Goal: Task Accomplishment & Management: Use online tool/utility

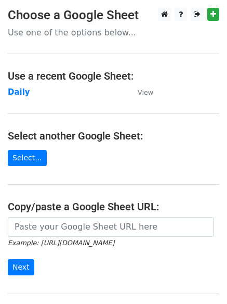
click at [11, 86] on td "Daily" at bounding box center [68, 92] width 120 height 12
click at [19, 92] on strong "Daily" at bounding box center [19, 91] width 22 height 9
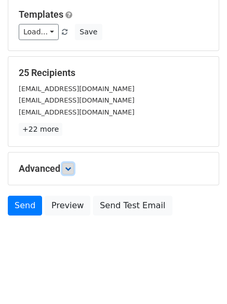
click at [74, 170] on link at bounding box center [67, 168] width 11 height 11
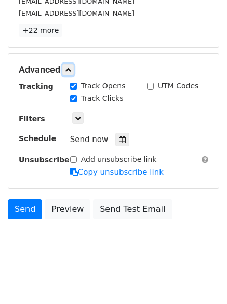
scroll to position [202, 0]
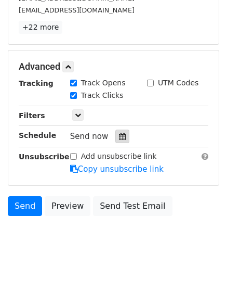
click at [119, 136] on icon at bounding box center [122, 136] width 7 height 7
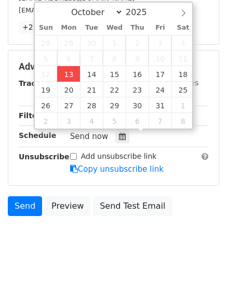
type input "2025-10-13 12:00"
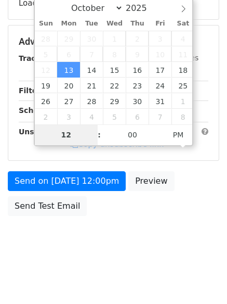
type input "4"
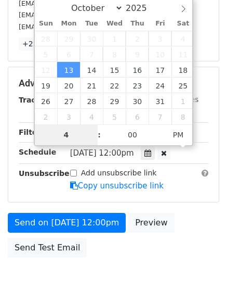
scroll to position [202, 0]
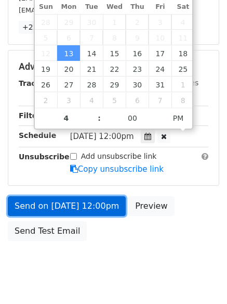
type input "2025-10-13 16:00"
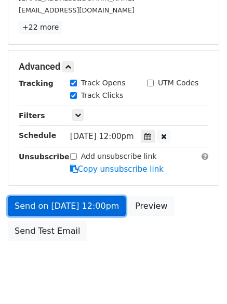
click at [69, 199] on link "Send on Oct 13 at 12:00pm" at bounding box center [67, 206] width 118 height 20
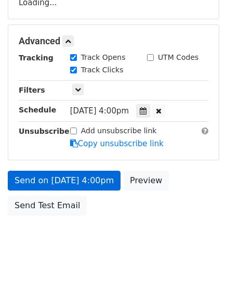
scroll to position [186, 0]
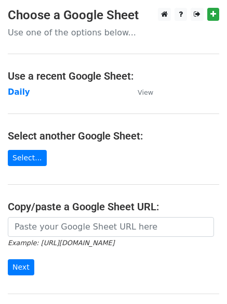
click at [27, 93] on td "Daily" at bounding box center [68, 92] width 120 height 12
click at [18, 93] on strong "Daily" at bounding box center [19, 91] width 22 height 9
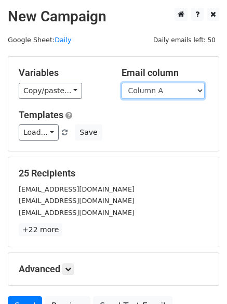
click at [159, 95] on select "Column A Column B Column C Column D Column E Column F" at bounding box center [163, 91] width 83 height 16
select select "Column B"
click at [122, 83] on select "Column A Column B Column C Column D Column E Column F" at bounding box center [163, 91] width 83 height 16
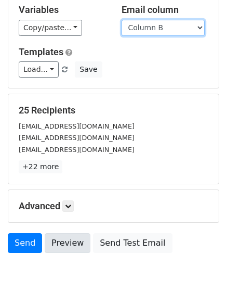
scroll to position [100, 0]
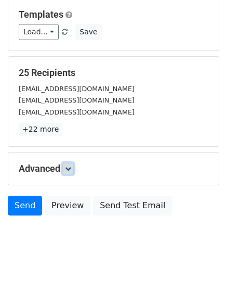
click at [71, 166] on icon at bounding box center [68, 169] width 6 height 6
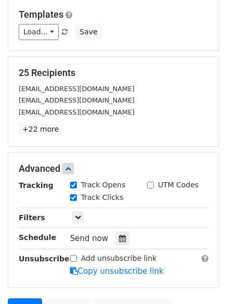
click at [117, 232] on div "Send now" at bounding box center [131, 239] width 122 height 14
click at [119, 239] on icon at bounding box center [122, 238] width 7 height 7
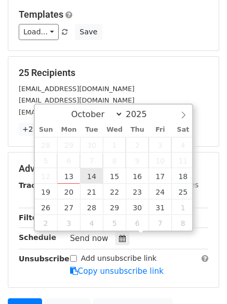
type input "2025-10-14 12:00"
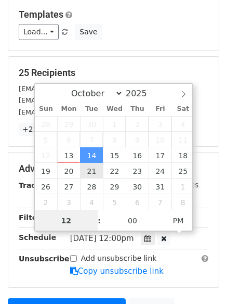
scroll to position [1, 0]
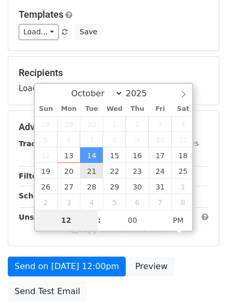
type input "5"
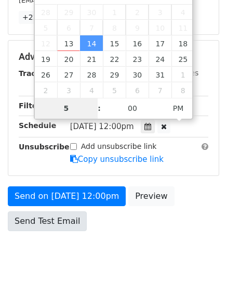
scroll to position [227, 0]
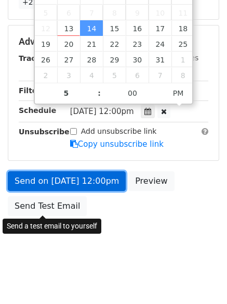
type input "2025-10-14 17:00"
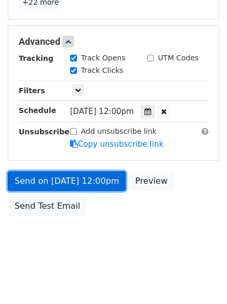
click at [70, 177] on link "Send on Oct 14 at 12:00pm" at bounding box center [67, 181] width 118 height 20
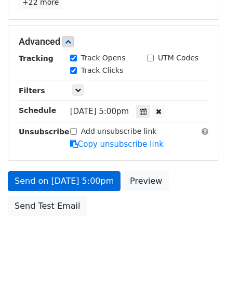
scroll to position [186, 0]
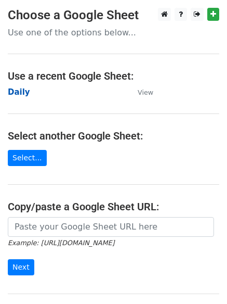
click at [18, 88] on strong "Daily" at bounding box center [19, 91] width 22 height 9
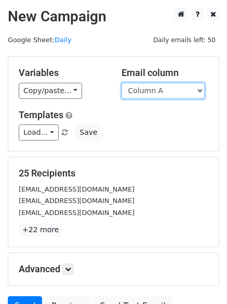
click at [155, 92] on select "Column A Column B Column C Column D Column E Column F" at bounding box center [163, 91] width 83 height 16
select select "Column C"
click at [122, 83] on select "Column A Column B Column C Column D Column E Column F" at bounding box center [163, 91] width 83 height 16
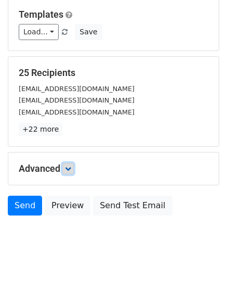
click at [71, 168] on icon at bounding box center [68, 169] width 6 height 6
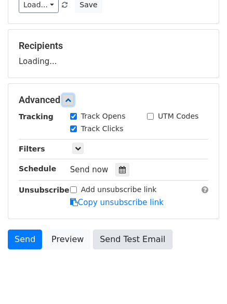
scroll to position [158, 0]
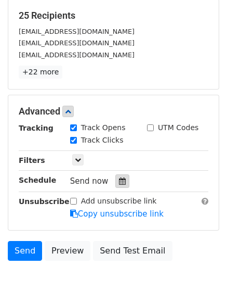
click at [121, 180] on div at bounding box center [123, 181] width 14 height 14
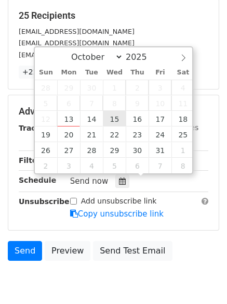
type input "2025-10-15 12:00"
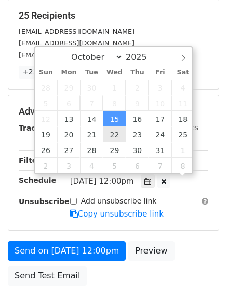
scroll to position [1, 0]
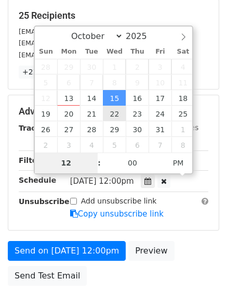
type input "6"
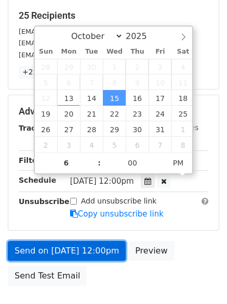
type input "2025-10-15 18:00"
click at [78, 246] on link "Send on Oct 15 at 12:00pm" at bounding box center [67, 251] width 118 height 20
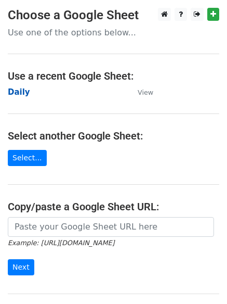
click at [18, 87] on strong "Daily" at bounding box center [19, 91] width 22 height 9
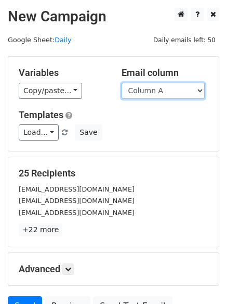
click at [163, 93] on select "Column A Column B Column C Column D Column E Column F" at bounding box center [163, 91] width 83 height 16
select select "Column D"
click at [122, 83] on select "Column A Column B Column C Column D Column E Column F" at bounding box center [163, 91] width 83 height 16
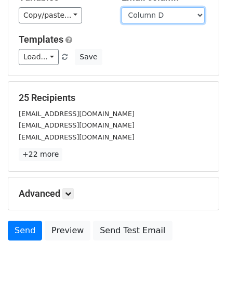
scroll to position [100, 0]
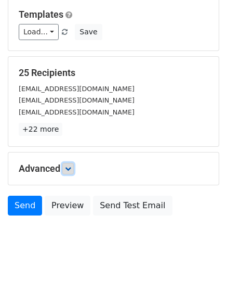
click at [70, 164] on link at bounding box center [67, 168] width 11 height 11
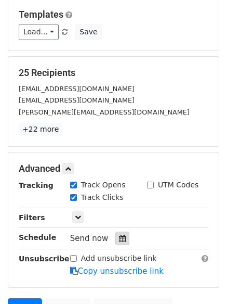
click at [119, 235] on icon at bounding box center [122, 238] width 7 height 7
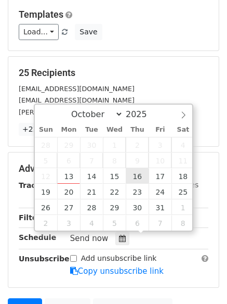
type input "2025-10-16 12:00"
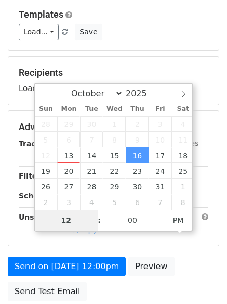
type input "7"
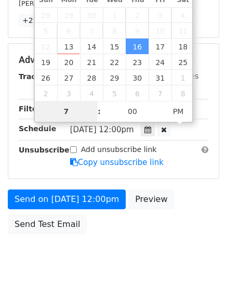
scroll to position [227, 0]
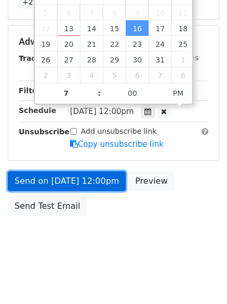
type input "2025-10-16 19:00"
click at [62, 182] on link "Send on Oct 16 at 12:00pm" at bounding box center [67, 181] width 118 height 20
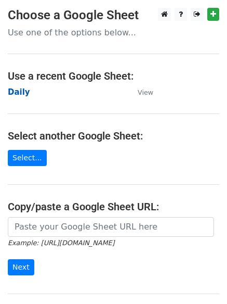
click at [16, 93] on strong "Daily" at bounding box center [19, 91] width 22 height 9
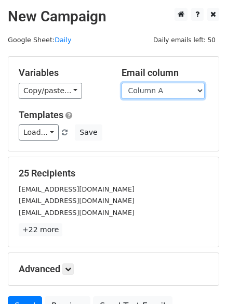
click at [167, 94] on select "Column A Column B Column C Column D Column E Column F" at bounding box center [163, 91] width 83 height 16
select select "Column F"
click at [122, 83] on select "Column A Column B Column C Column D Column E Column F" at bounding box center [163, 91] width 83 height 16
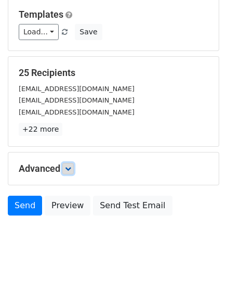
click at [71, 166] on icon at bounding box center [68, 169] width 6 height 6
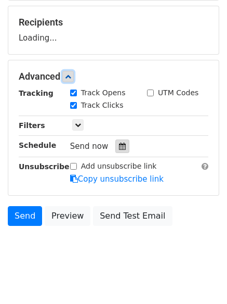
scroll to position [152, 0]
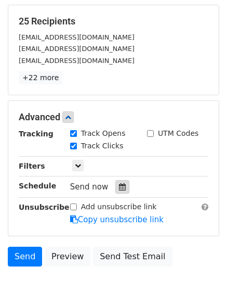
click at [119, 187] on icon at bounding box center [122, 186] width 7 height 7
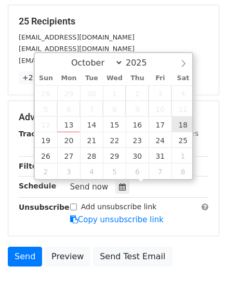
type input "[DATE] 12:00"
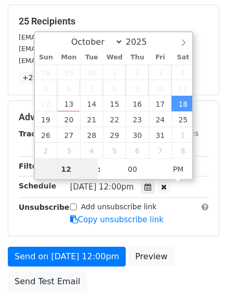
scroll to position [1, 0]
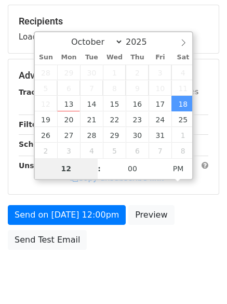
type input "9"
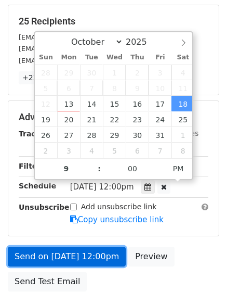
type input "[DATE] 21:00"
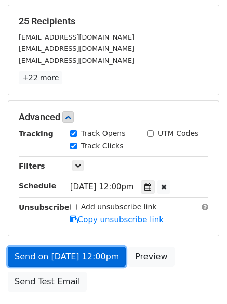
click at [77, 250] on link "Send on [DATE] 12:00pm" at bounding box center [67, 257] width 118 height 20
